Goal: Information Seeking & Learning: Learn about a topic

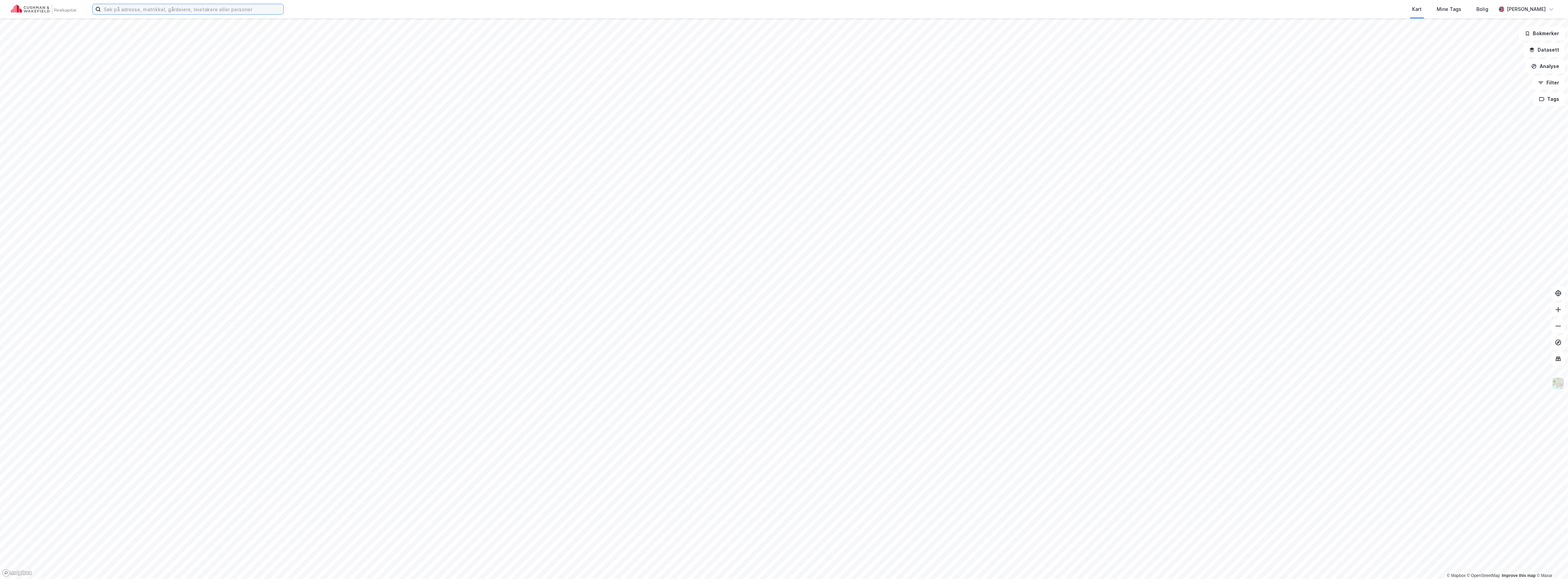
click at [173, 7] on input at bounding box center [192, 9] width 183 height 10
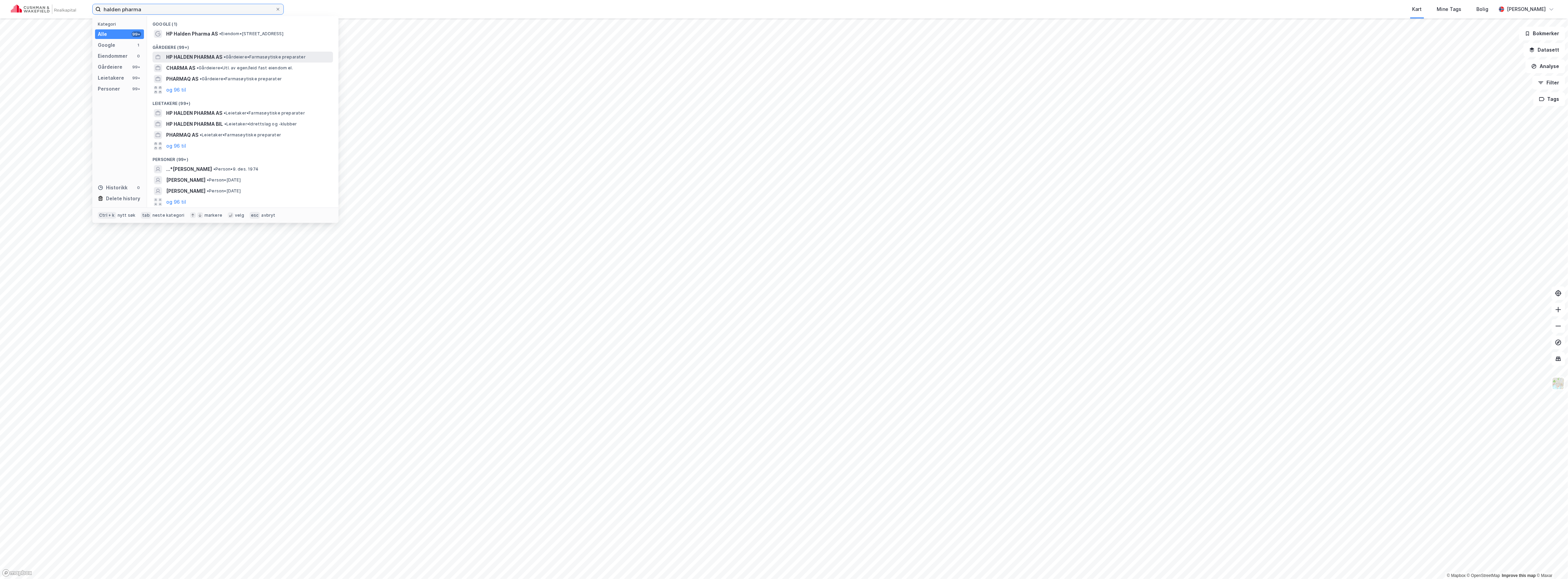
type input "halden pharma"
click at [197, 57] on span "HP HALDEN PHARMA AS" at bounding box center [194, 57] width 56 height 8
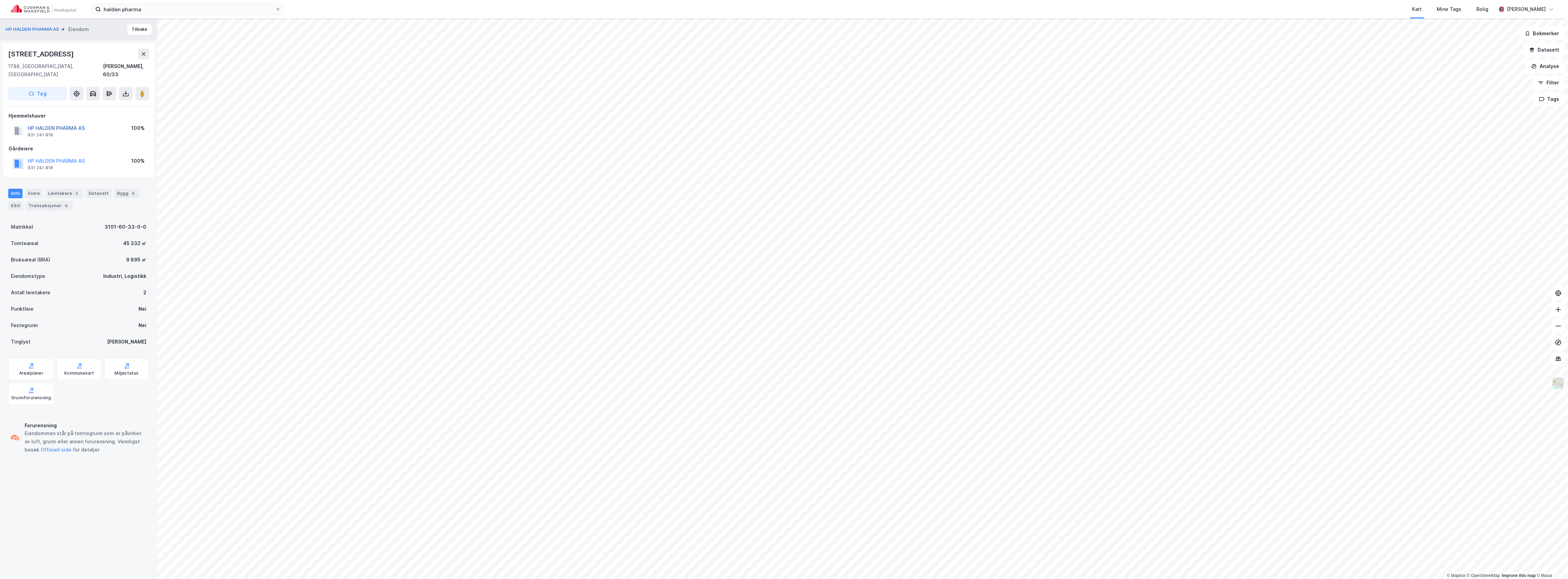
click at [0, 0] on button "HP HALDEN PHARMA AS" at bounding box center [0, 0] width 0 height 0
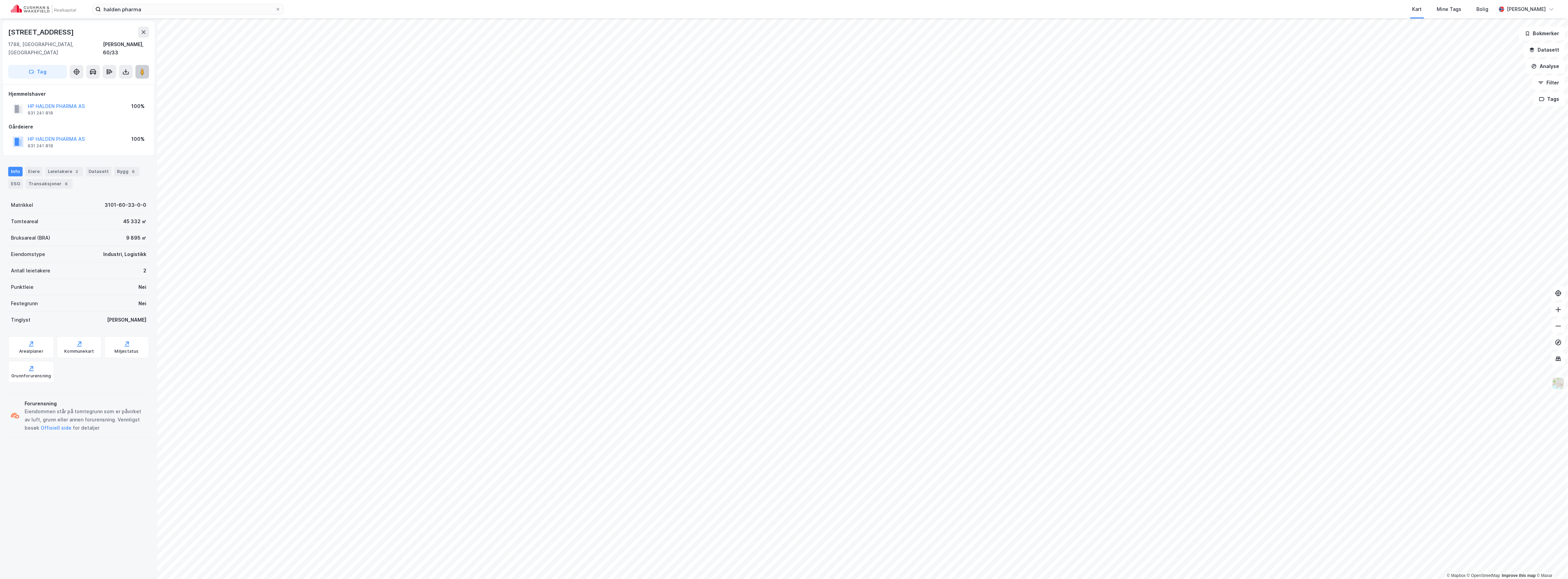
click at [140, 68] on icon at bounding box center [142, 71] width 7 height 7
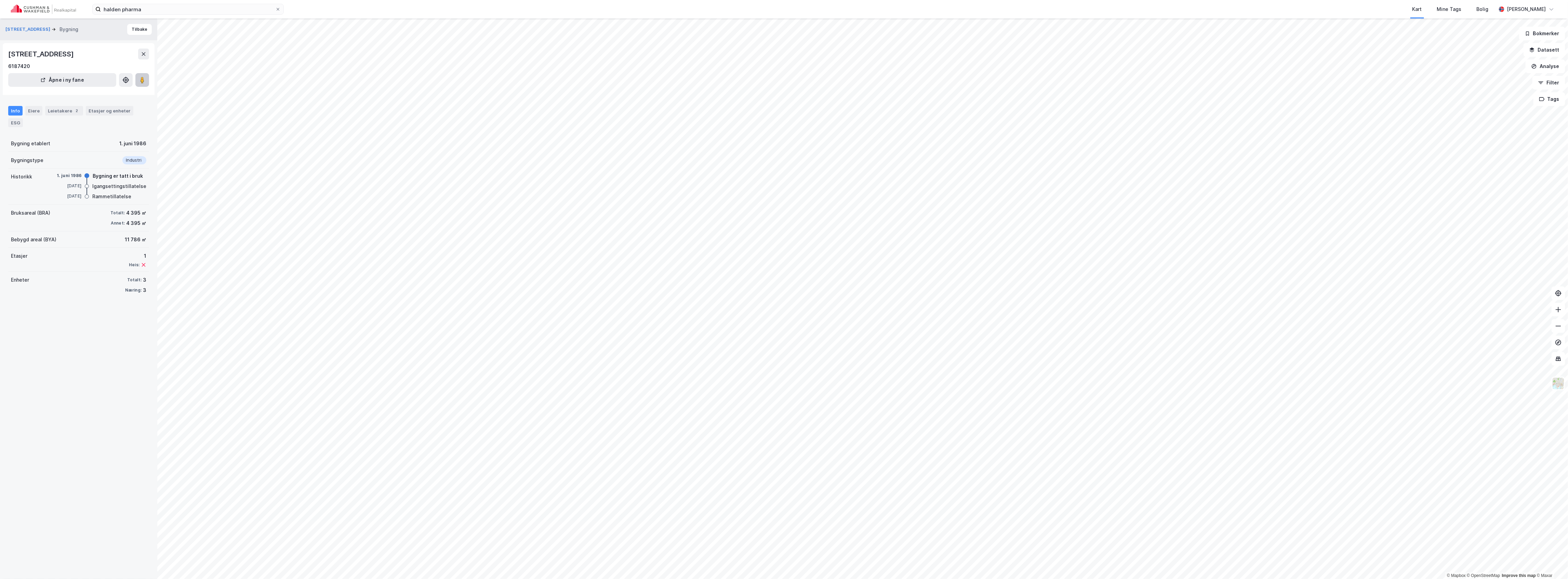
click at [141, 78] on image at bounding box center [142, 80] width 4 height 7
click at [140, 77] on icon at bounding box center [142, 80] width 7 height 7
click at [146, 79] on button at bounding box center [142, 80] width 13 height 13
click at [142, 55] on icon at bounding box center [143, 54] width 5 height 5
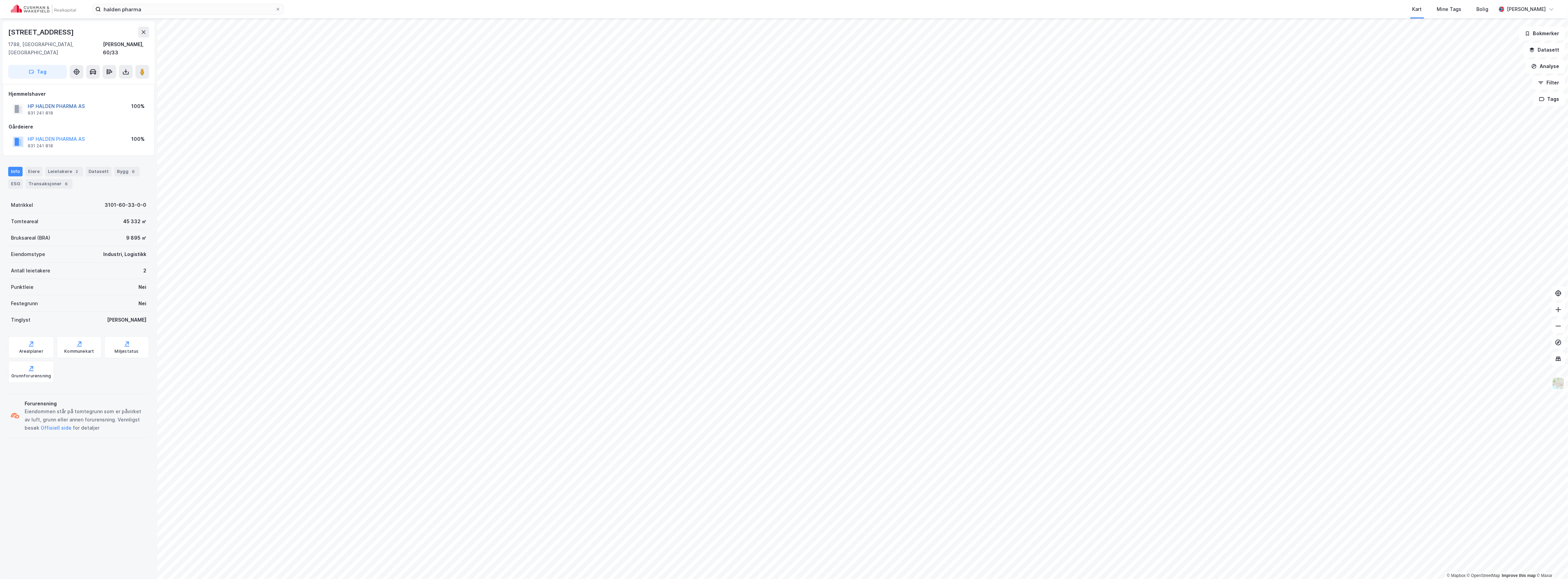
click at [0, 0] on button "HP HALDEN PHARMA AS" at bounding box center [0, 0] width 0 height 0
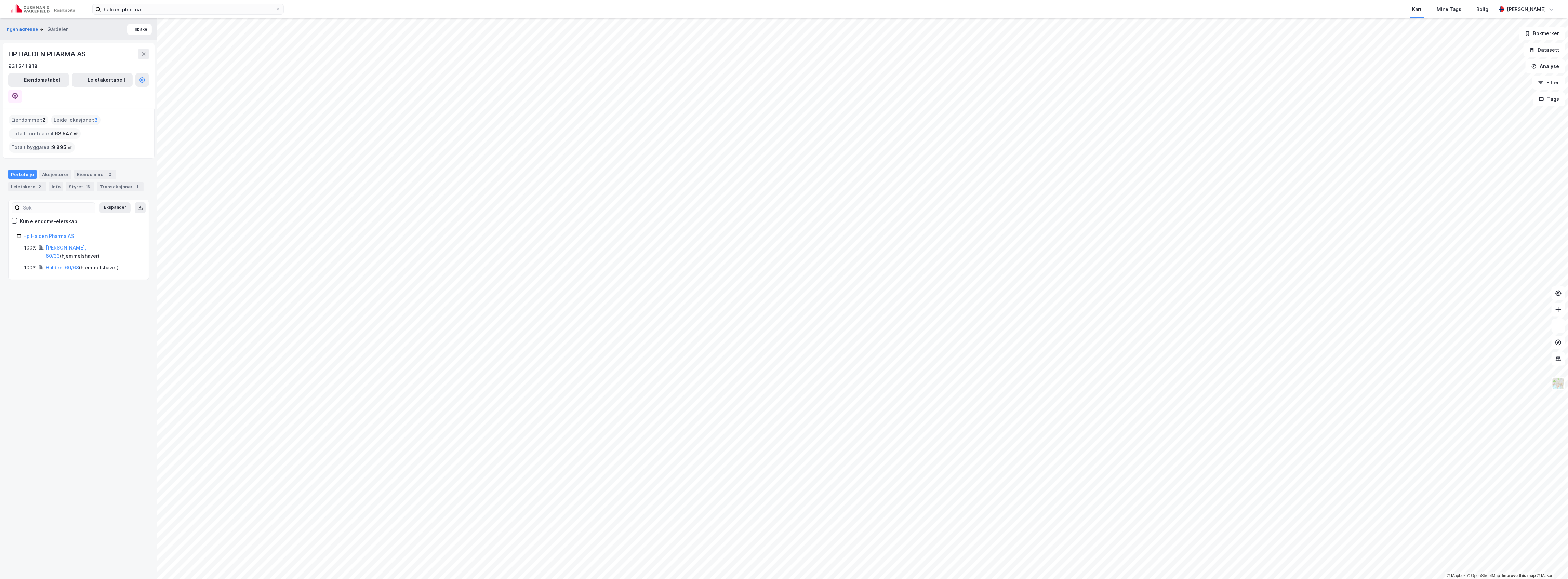
click at [65, 243] on div "100% Halden, 60/33 ( hjemmelshaver ) 100% Halden, 60/68 ( hjemmelshaver )" at bounding box center [79, 257] width 124 height 28
click at [62, 244] on link "[PERSON_NAME], 60/33" at bounding box center [66, 251] width 40 height 14
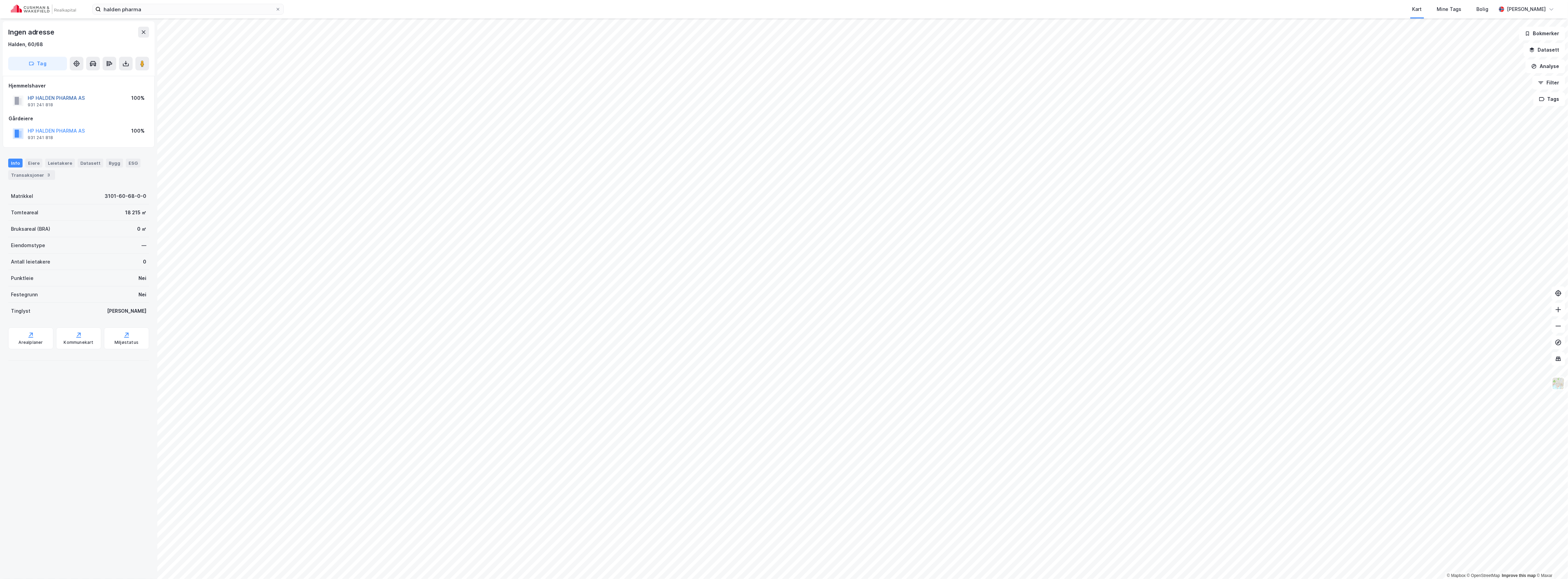
click at [0, 0] on button "HP HALDEN PHARMA AS" at bounding box center [0, 0] width 0 height 0
